Goal: Find specific page/section: Find specific page/section

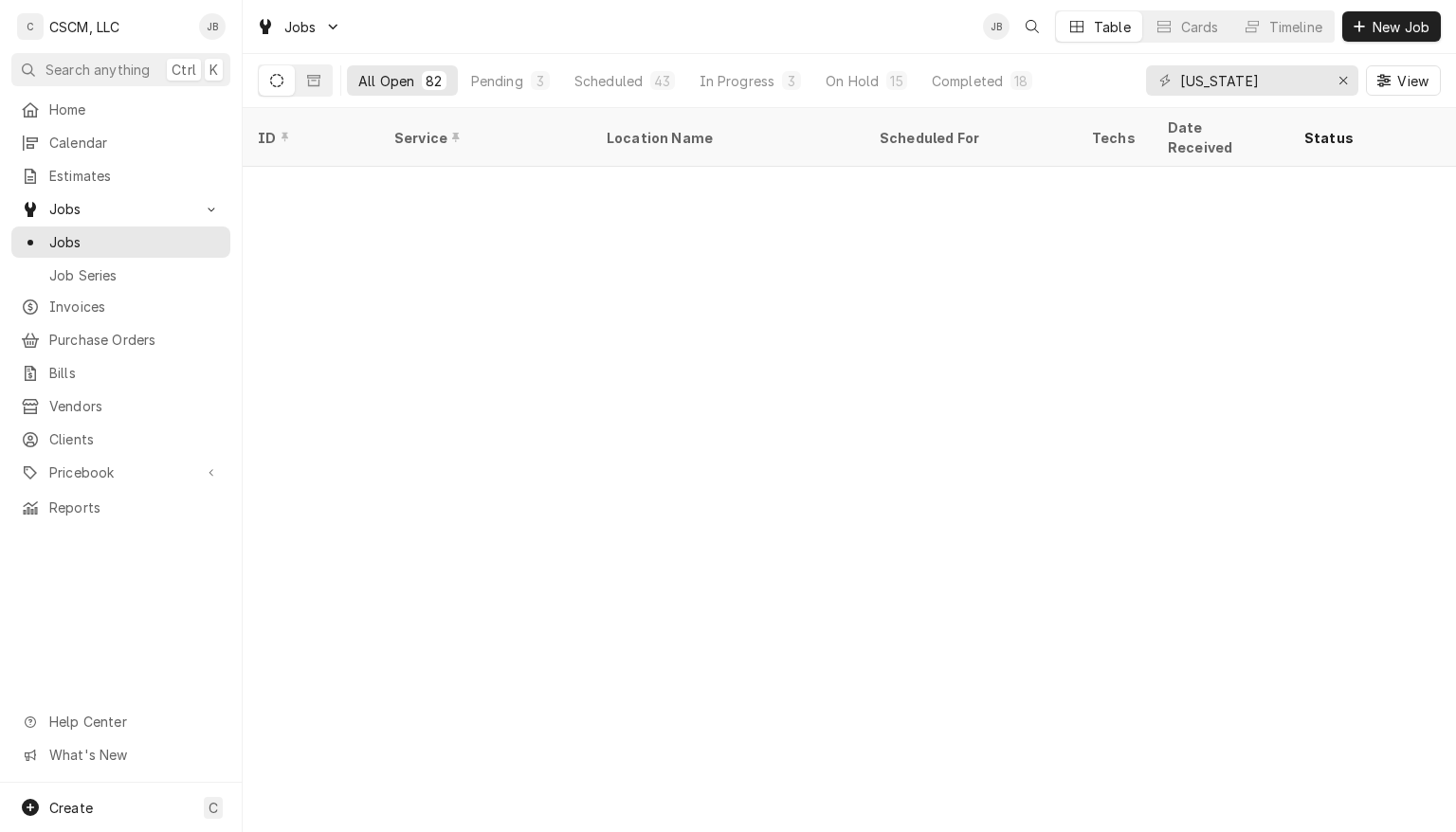
scroll to position [1008, 0]
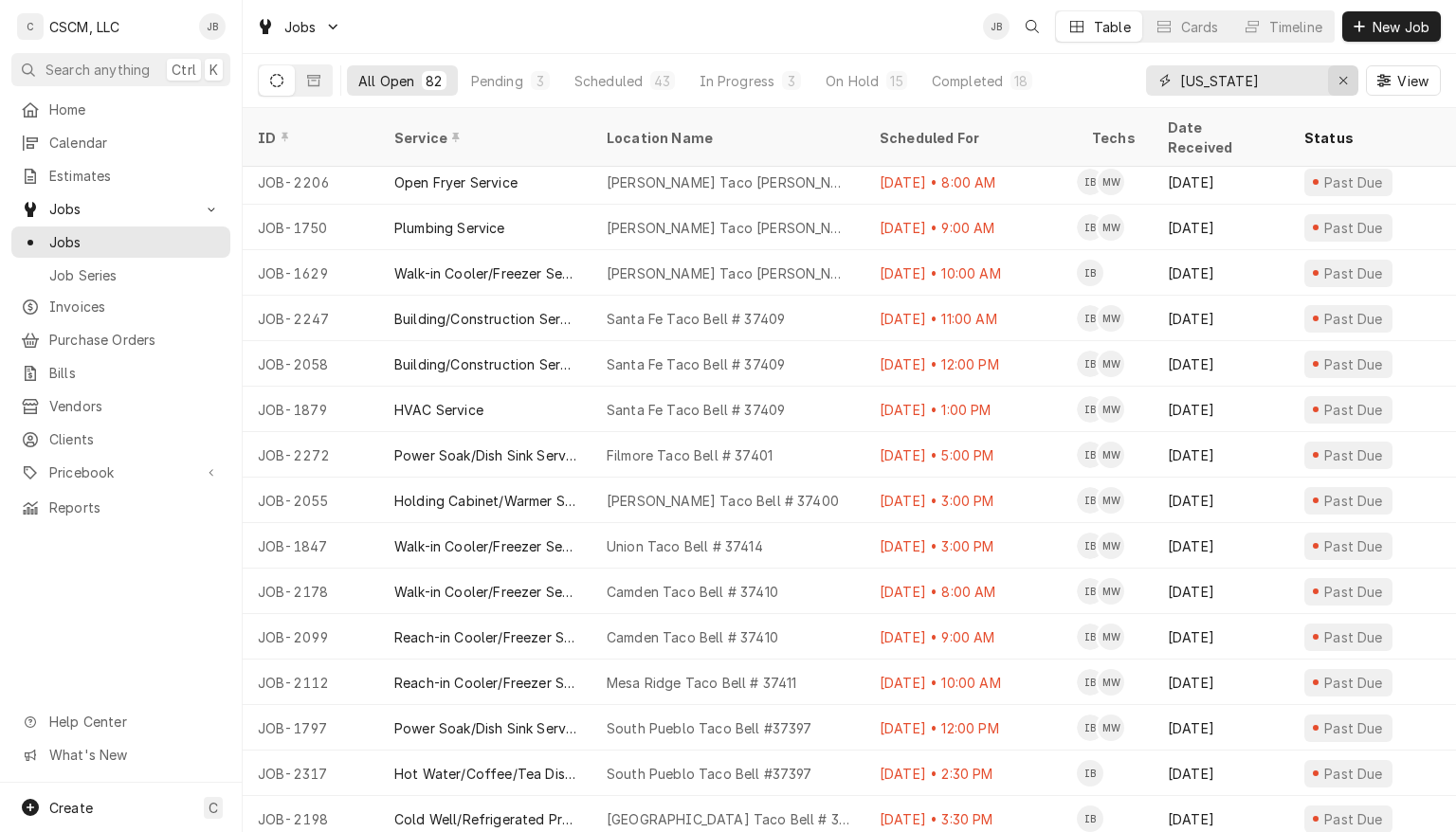
click at [1342, 79] on icon "Erase input" at bounding box center [1343, 80] width 8 height 8
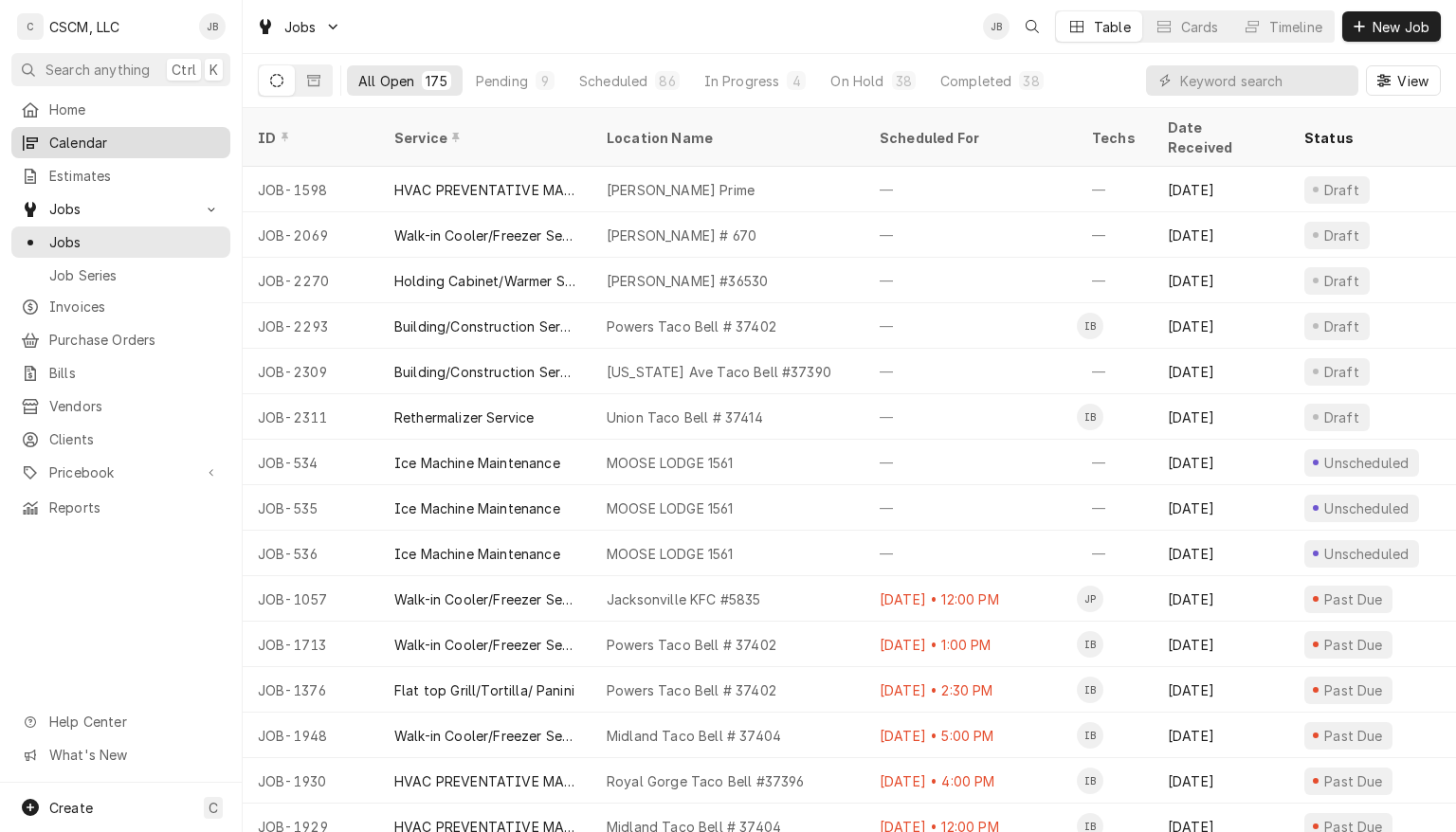
click at [75, 139] on span "Calendar" at bounding box center [135, 142] width 171 height 20
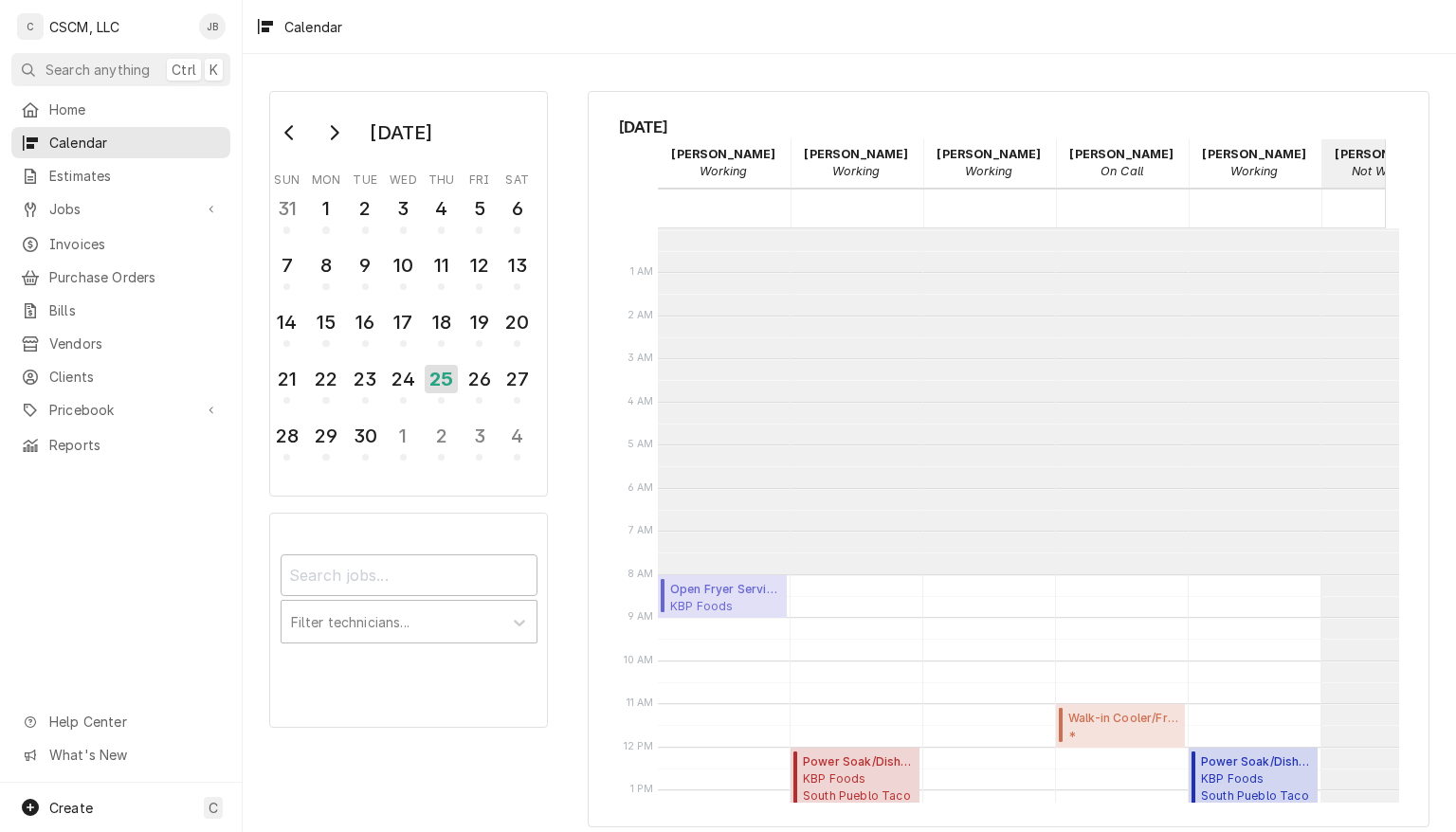
scroll to position [345, 0]
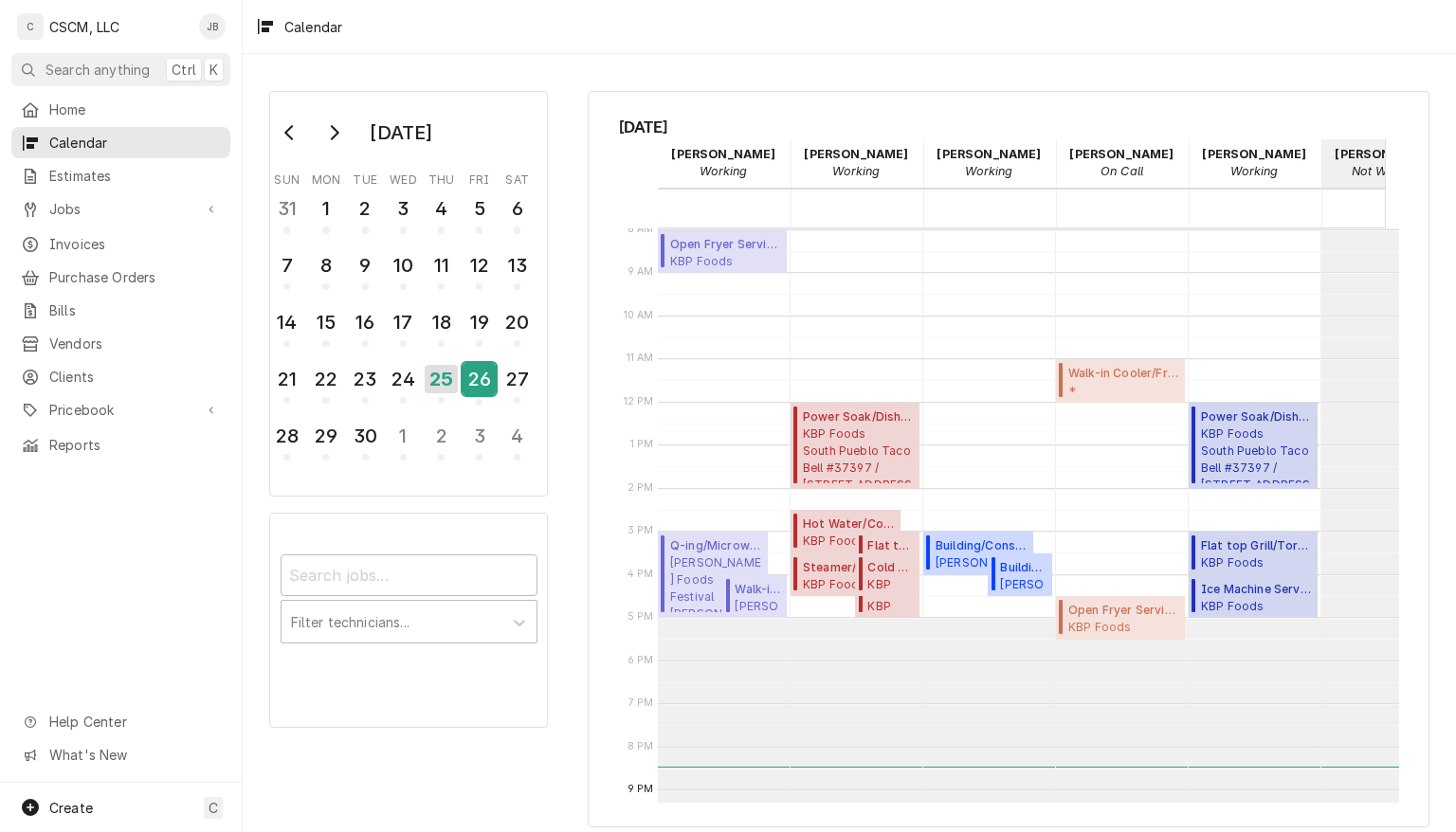
click at [482, 375] on div "26" at bounding box center [479, 379] width 33 height 32
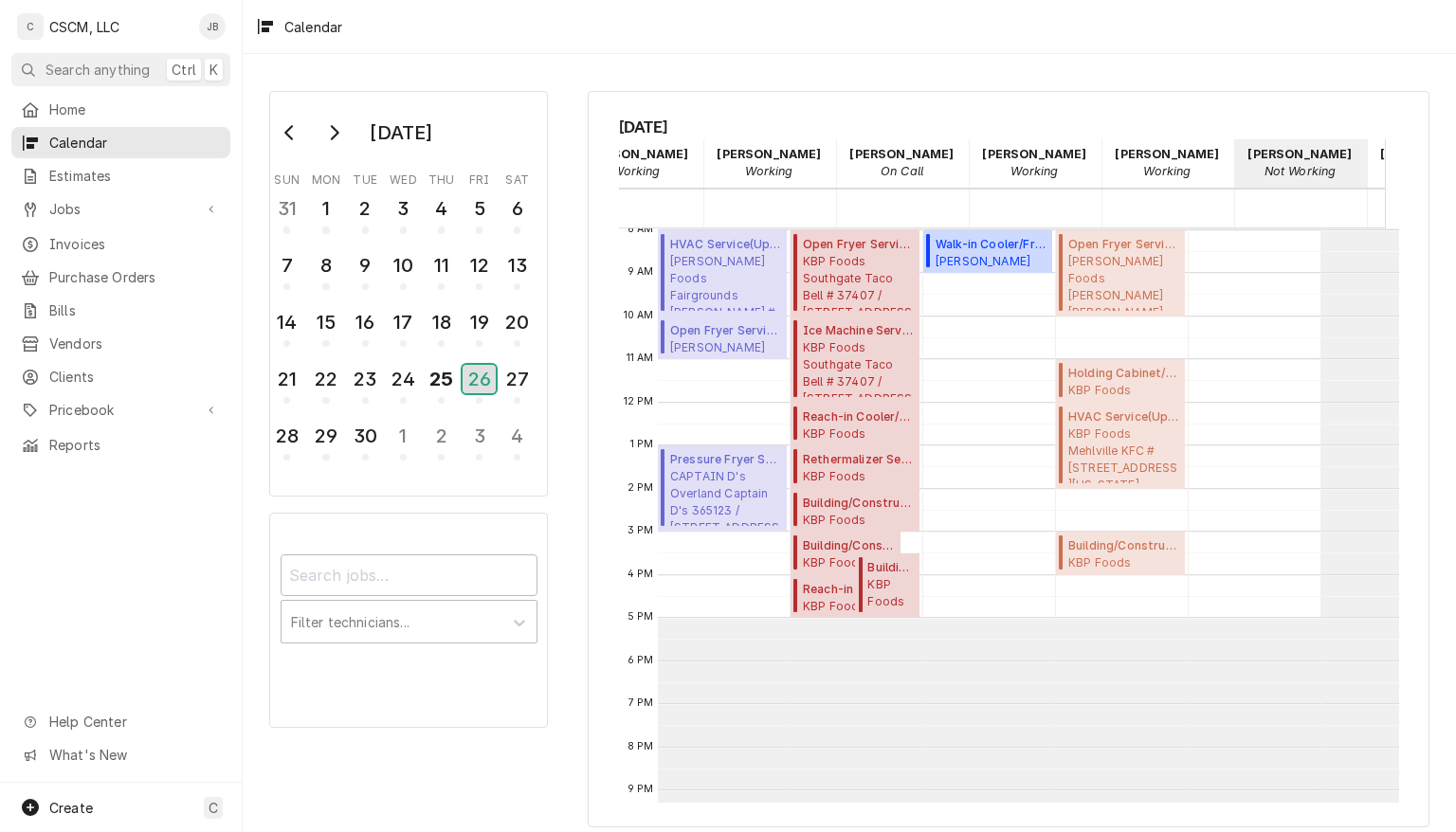
scroll to position [0, 0]
